Goal: Transaction & Acquisition: Purchase product/service

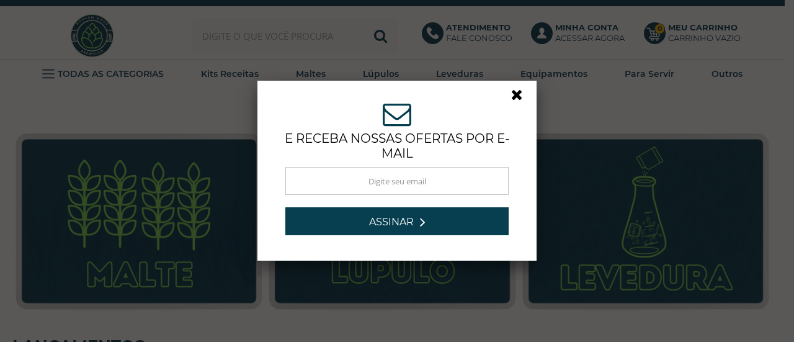
click at [511, 95] on link at bounding box center [522, 98] width 22 height 22
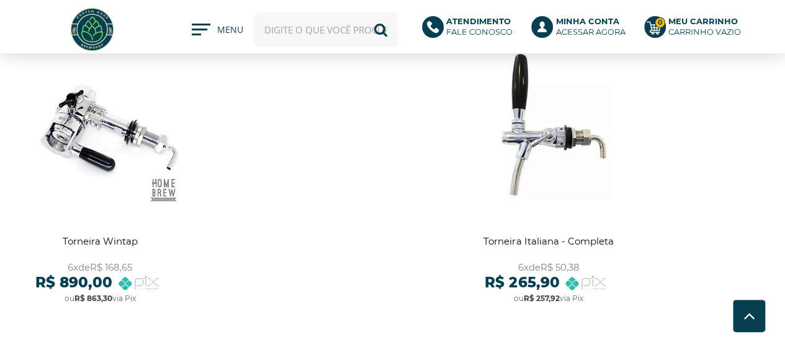
scroll to position [1303, 0]
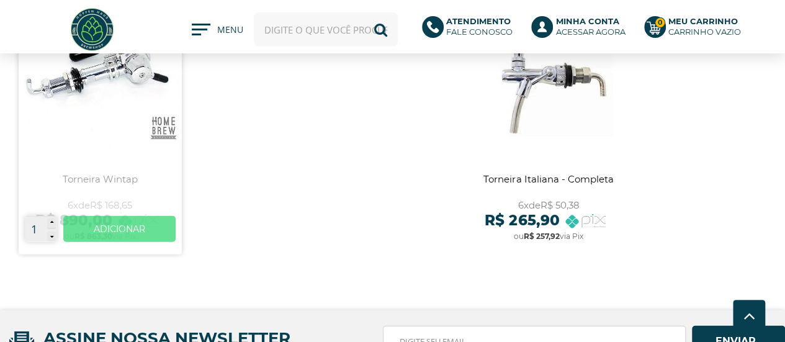
click at [123, 226] on link "Ver mais" at bounding box center [119, 229] width 112 height 26
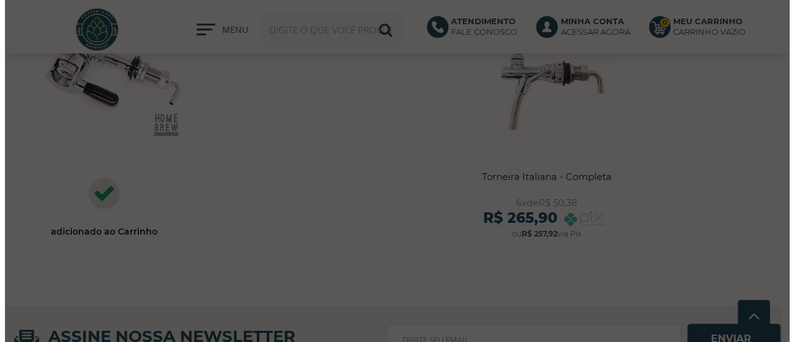
scroll to position [1427, 0]
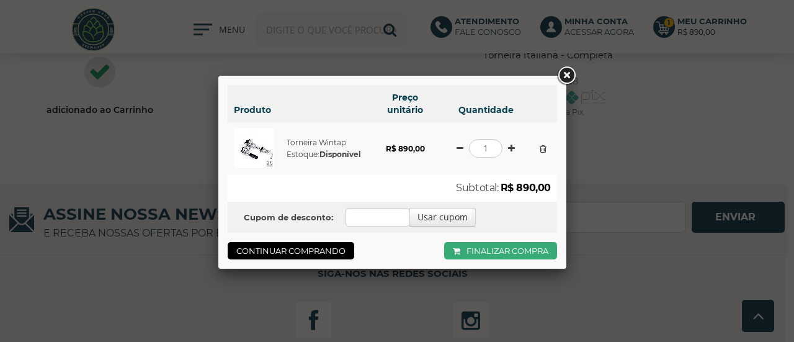
click at [488, 249] on link "Finalizar compra" at bounding box center [500, 250] width 113 height 17
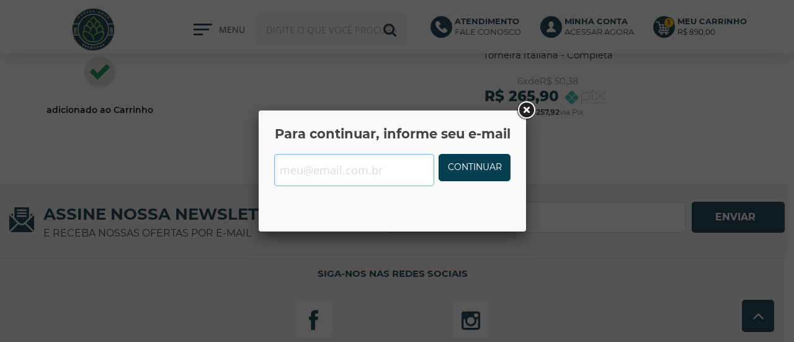
click at [383, 171] on input "text" at bounding box center [354, 170] width 160 height 32
type input "[EMAIL_ADDRESS][DOMAIN_NAME]"
click at [462, 172] on link "Continuar" at bounding box center [475, 167] width 72 height 27
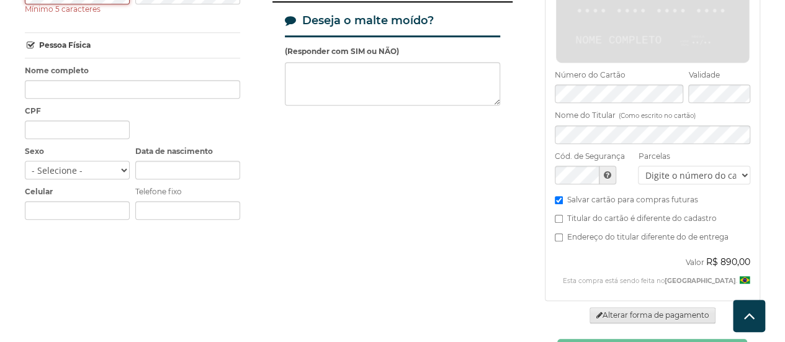
scroll to position [425, 0]
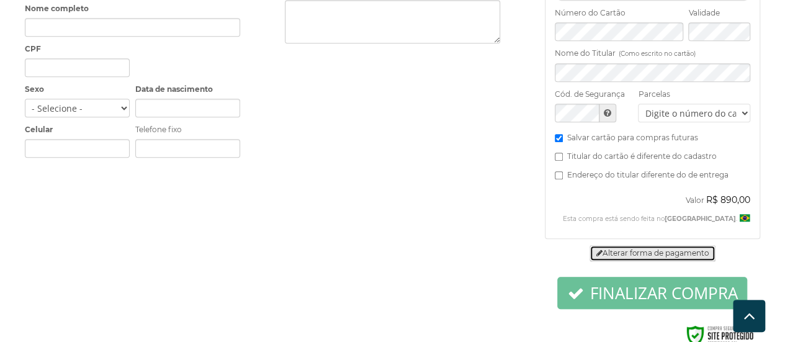
click at [625, 245] on link "Alterar forma de pagamento" at bounding box center [652, 253] width 126 height 16
radio input "false"
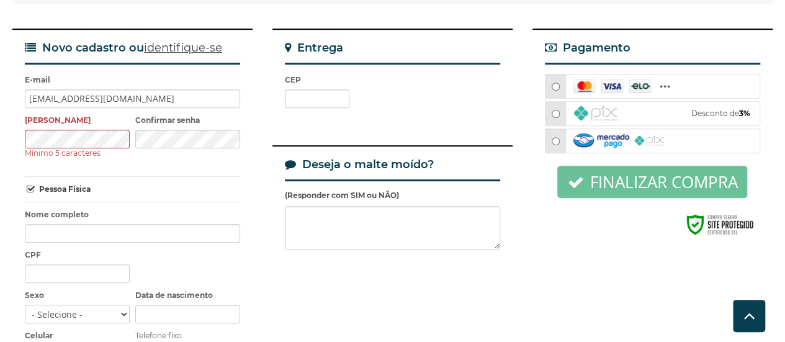
scroll to position [158, 0]
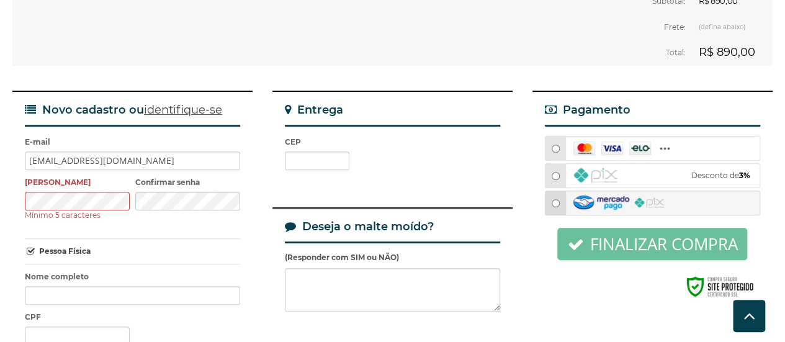
click at [557, 199] on input "radio" at bounding box center [555, 203] width 8 height 8
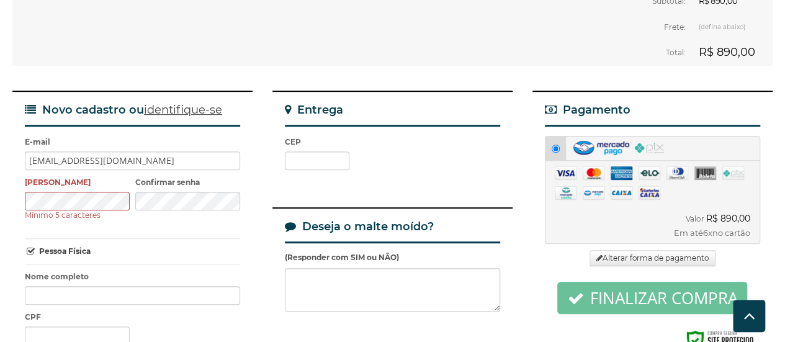
click at [558, 145] on input "radio" at bounding box center [555, 149] width 8 height 8
drag, startPoint x: 620, startPoint y: 234, endPoint x: 602, endPoint y: 210, distance: 30.5
click at [621, 250] on link "Alterar forma de pagamento" at bounding box center [652, 258] width 126 height 16
radio input "false"
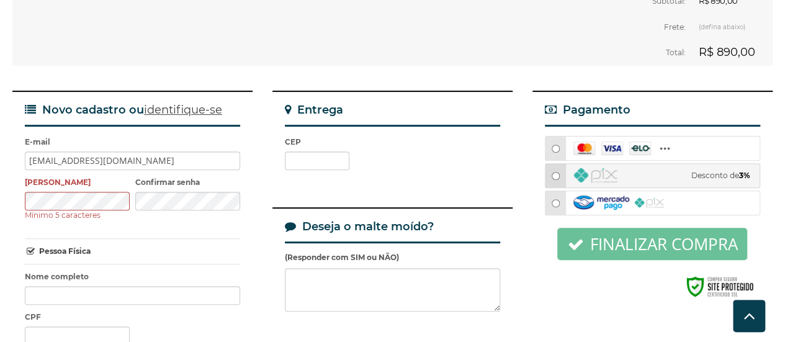
click at [553, 172] on input "radio" at bounding box center [555, 176] width 8 height 8
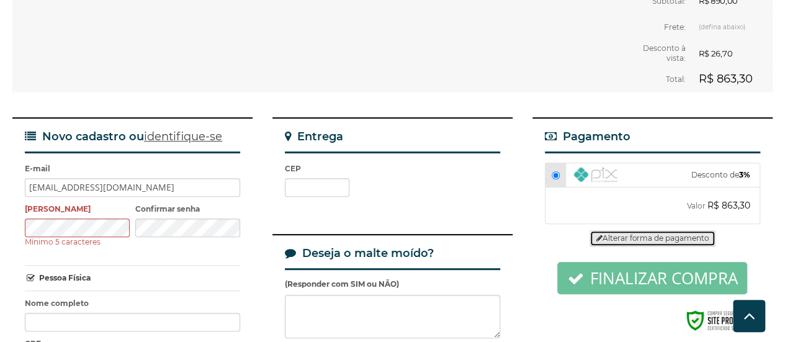
click at [638, 230] on link "Alterar forma de pagamento" at bounding box center [652, 238] width 126 height 16
radio input "false"
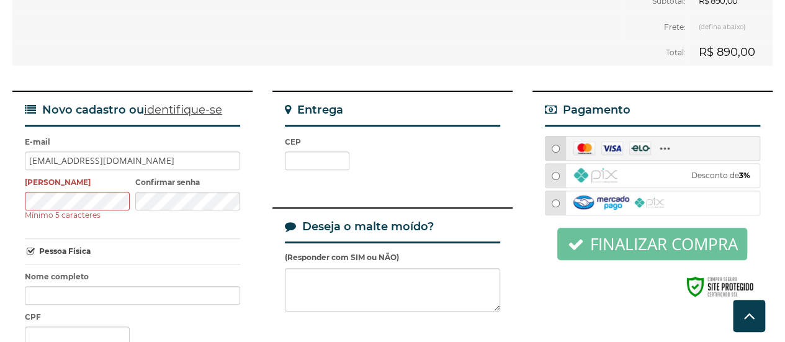
click at [555, 145] on input "radio" at bounding box center [555, 149] width 8 height 8
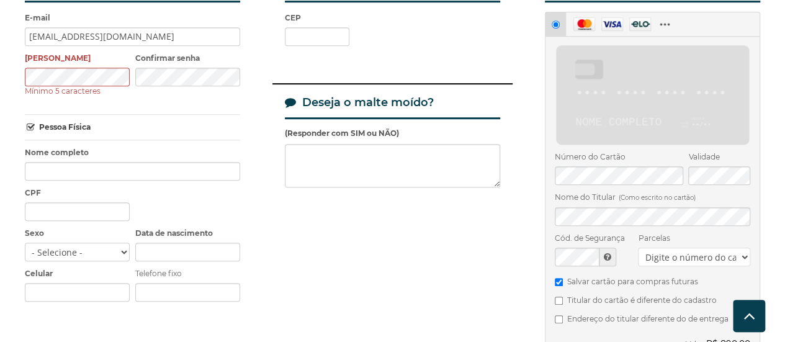
scroll to position [344, 0]
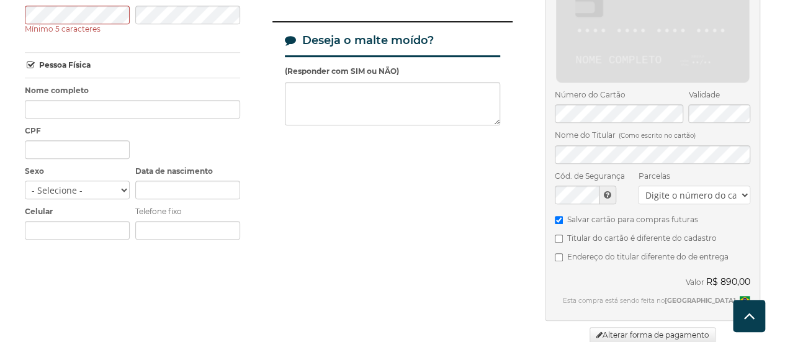
click at [665, 185] on select "Digite o número do cartão" at bounding box center [694, 194] width 112 height 19
drag, startPoint x: 663, startPoint y: 178, endPoint x: 657, endPoint y: 167, distance: 11.9
click at [663, 185] on select "Digite o número do cartão" at bounding box center [694, 194] width 112 height 19
radio input "true"
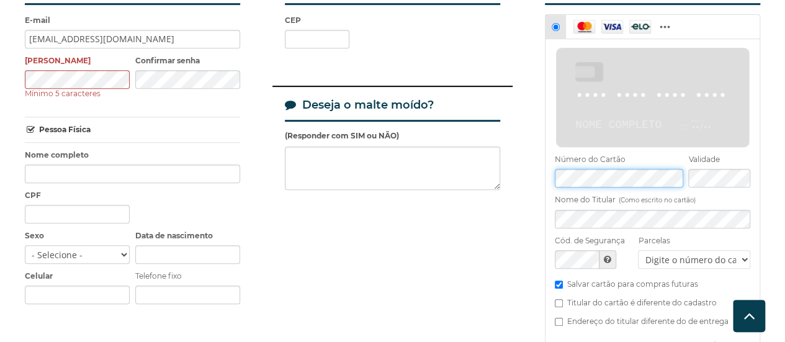
scroll to position [0, 0]
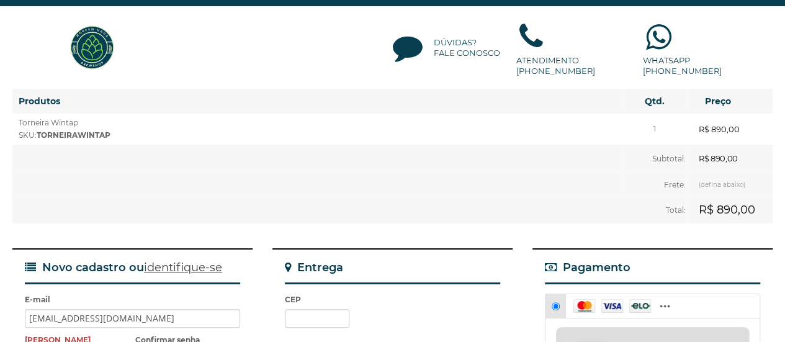
click at [105, 38] on img at bounding box center [92, 47] width 47 height 47
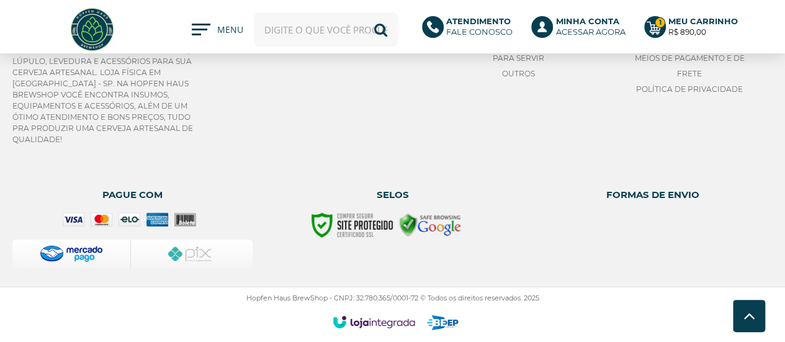
scroll to position [1646, 0]
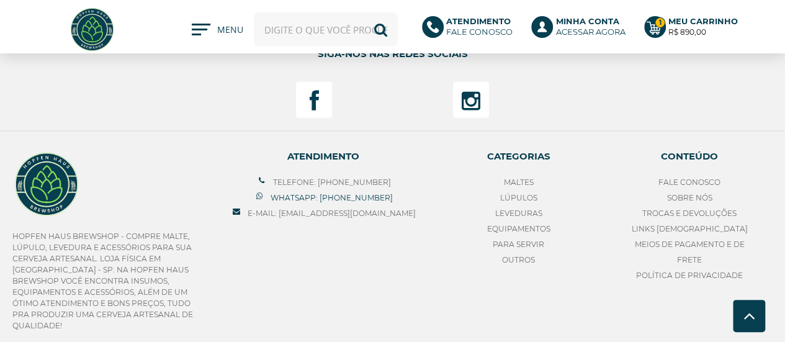
drag, startPoint x: 390, startPoint y: 197, endPoint x: 329, endPoint y: 195, distance: 60.8
click at [329, 195] on ul "Telefone: (18) 99755-8853 Whatsapp: (18) 99755-8853 E-mail: contato@hopfenhausb…" at bounding box center [323, 197] width 185 height 47
copy link "[PHONE_NUMBER]"
